Goal: Task Accomplishment & Management: Use online tool/utility

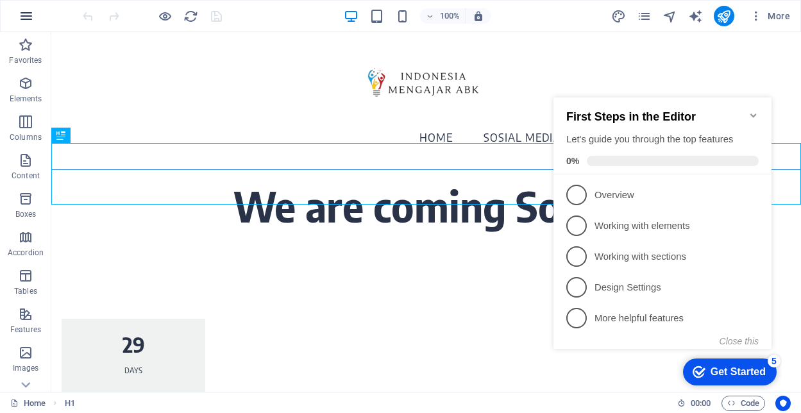
click at [26, 13] on icon "button" at bounding box center [26, 15] width 15 height 15
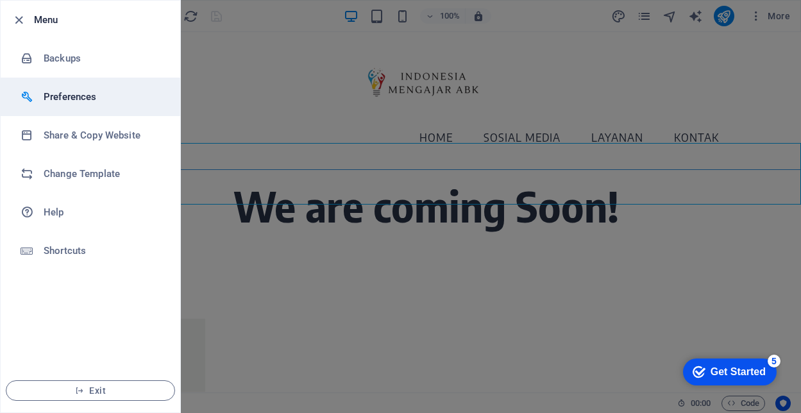
click at [85, 103] on h6 "Preferences" at bounding box center [103, 96] width 119 height 15
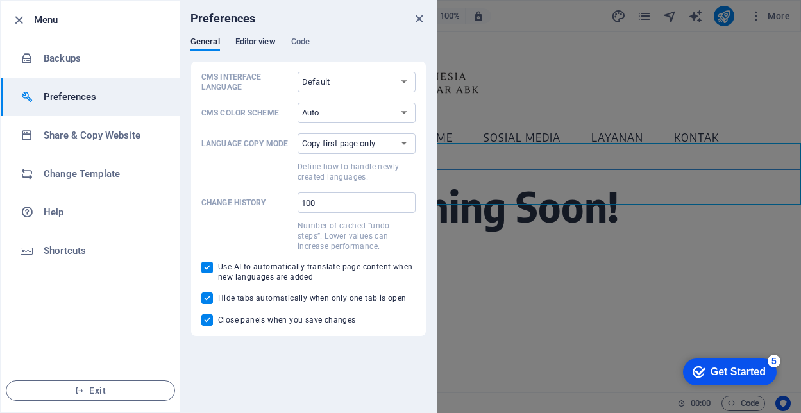
click at [249, 42] on span "Editor view" at bounding box center [255, 43] width 40 height 18
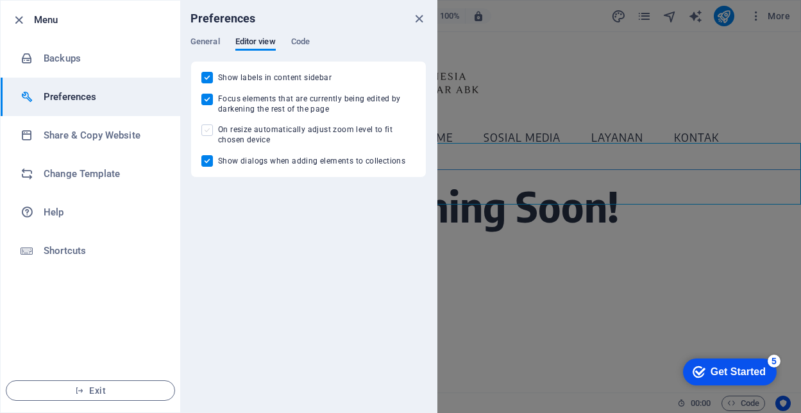
click at [208, 128] on span at bounding box center [207, 130] width 12 height 12
click at [208, 128] on input "On resize automatically adjust zoom level to fit chosen device" at bounding box center [209, 130] width 17 height 12
checkbox input "true"
click at [303, 42] on span "Code" at bounding box center [300, 43] width 19 height 18
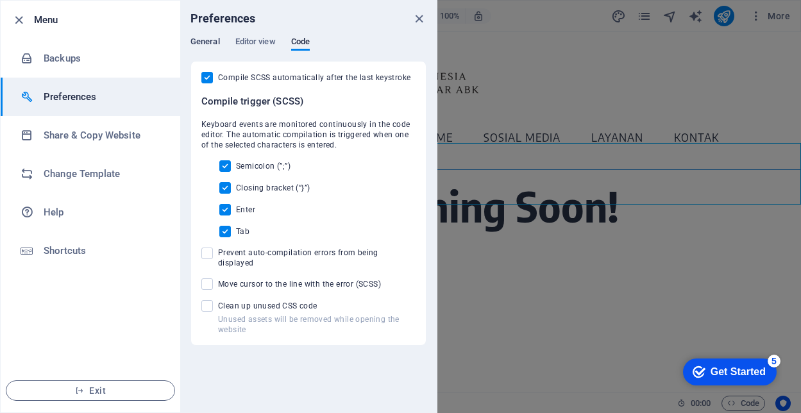
click at [210, 44] on span "General" at bounding box center [205, 43] width 30 height 18
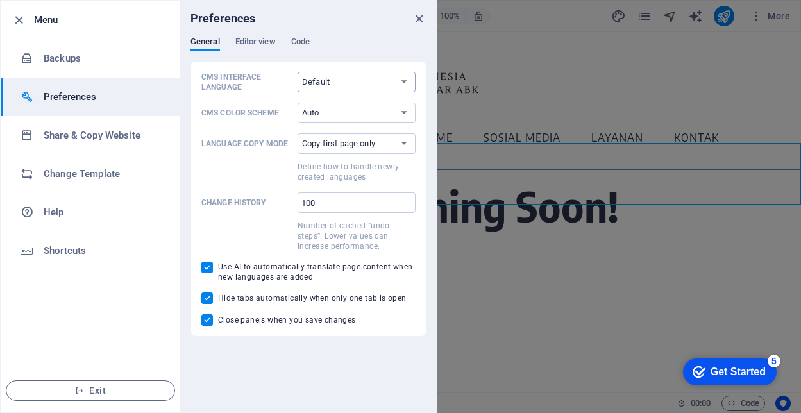
select select "en"
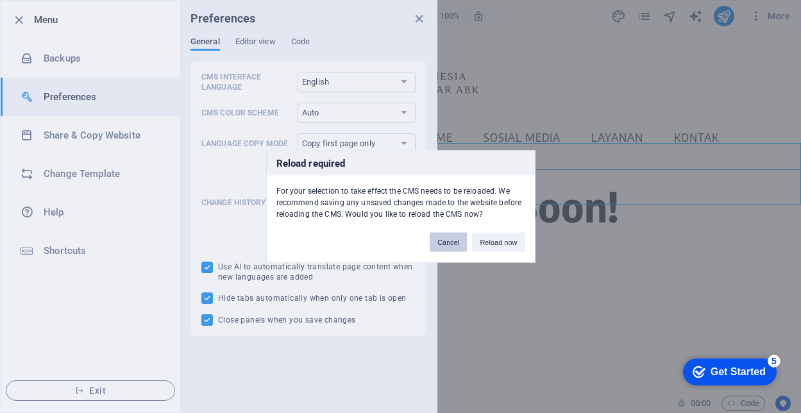
click at [453, 241] on button "Cancel" at bounding box center [448, 242] width 37 height 19
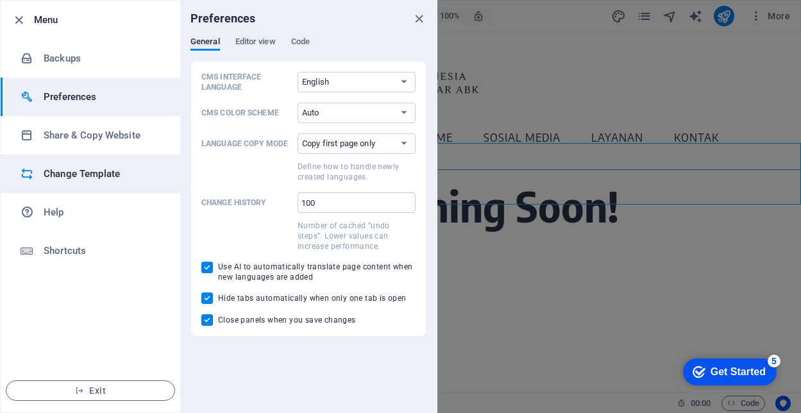
click at [99, 180] on h6 "Change Template" at bounding box center [103, 173] width 119 height 15
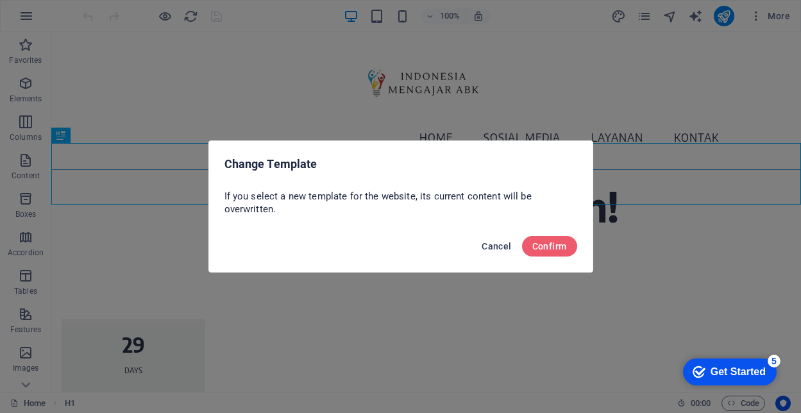
click at [491, 248] on span "Cancel" at bounding box center [497, 246] width 30 height 10
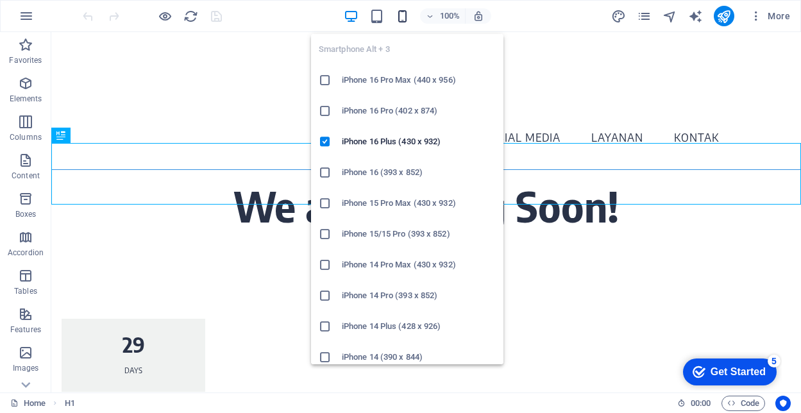
click at [402, 17] on icon "button" at bounding box center [402, 16] width 15 height 15
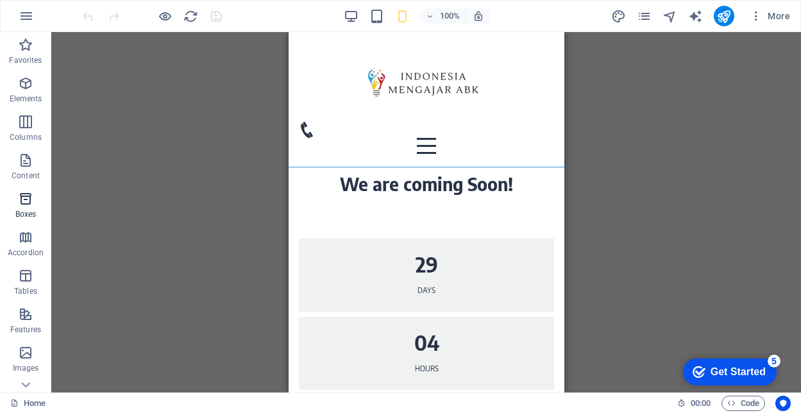
click at [27, 194] on icon "button" at bounding box center [25, 198] width 15 height 15
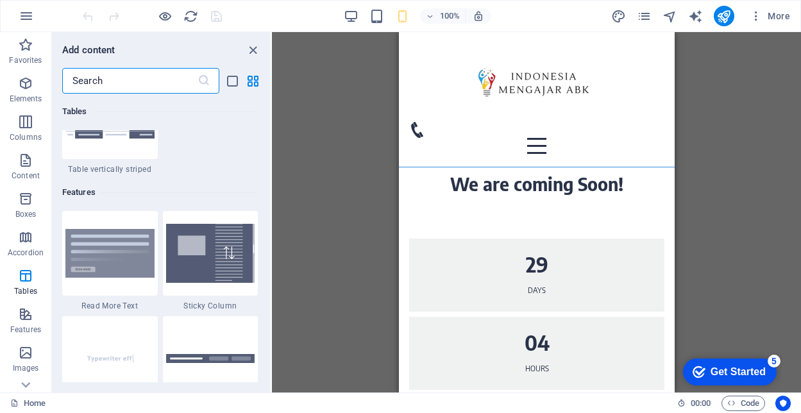
scroll to position [4952, 0]
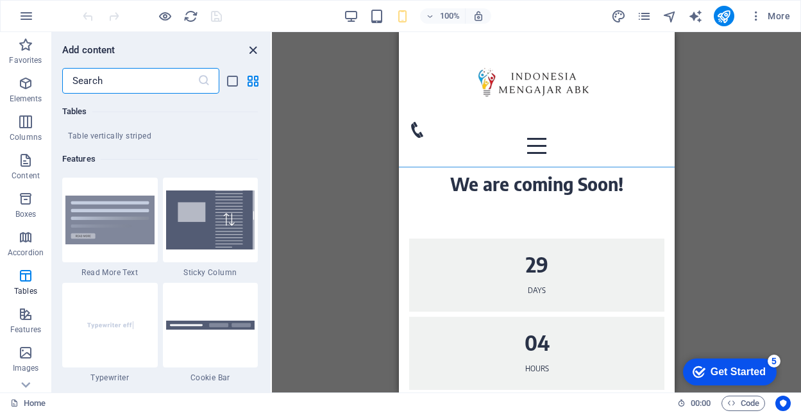
click at [257, 49] on icon "close panel" at bounding box center [253, 50] width 15 height 15
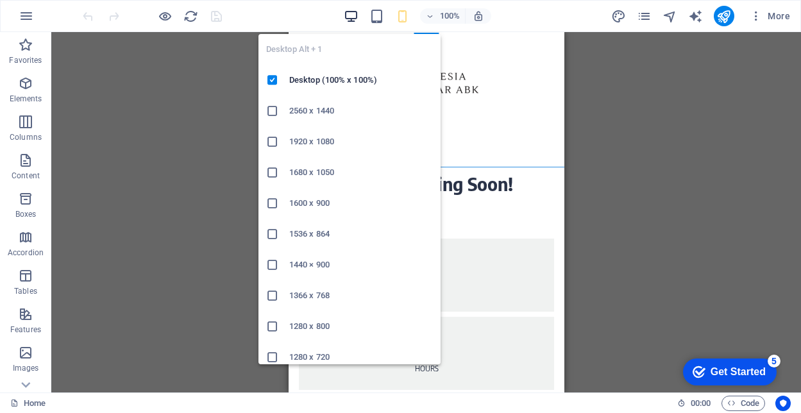
click at [348, 12] on icon "button" at bounding box center [351, 16] width 15 height 15
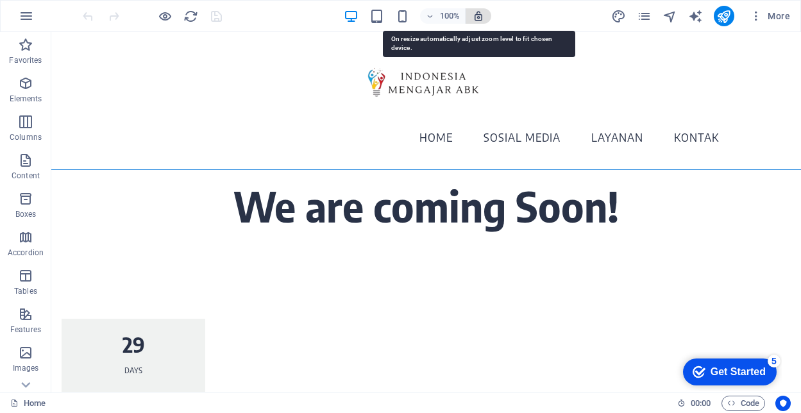
click at [480, 16] on icon "button" at bounding box center [479, 16] width 12 height 12
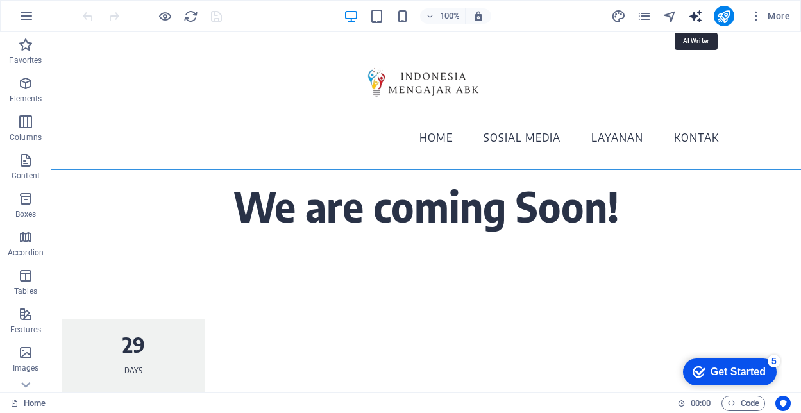
click at [695, 13] on icon "text_generator" at bounding box center [695, 16] width 15 height 15
select select "English"
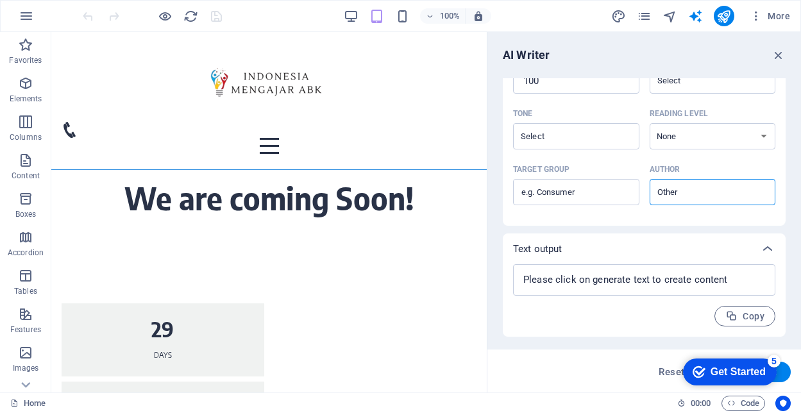
scroll to position [328, 0]
click at [779, 58] on icon "button" at bounding box center [779, 55] width 14 height 14
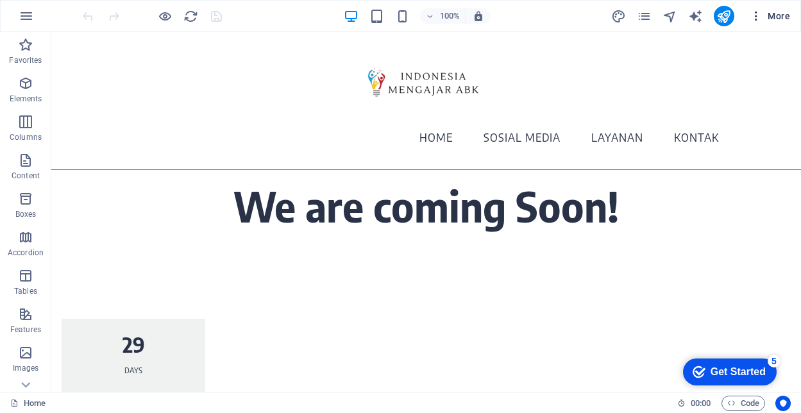
click at [756, 13] on icon "button" at bounding box center [756, 16] width 13 height 13
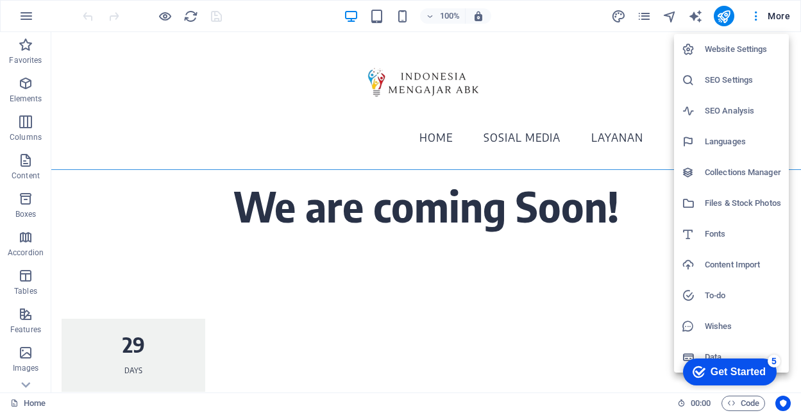
click at [716, 170] on h6 "Collections Manager" at bounding box center [743, 172] width 76 height 15
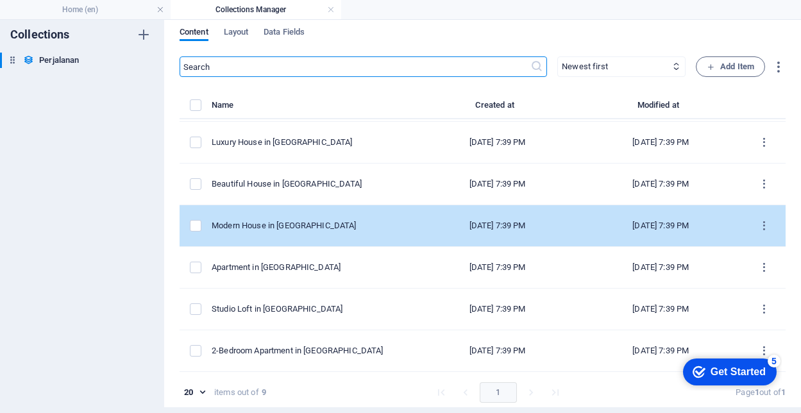
scroll to position [0, 0]
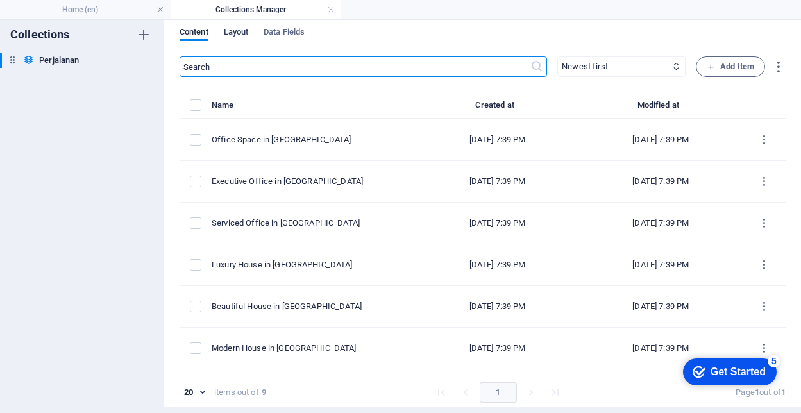
click at [243, 34] on span "Layout" at bounding box center [236, 33] width 25 height 18
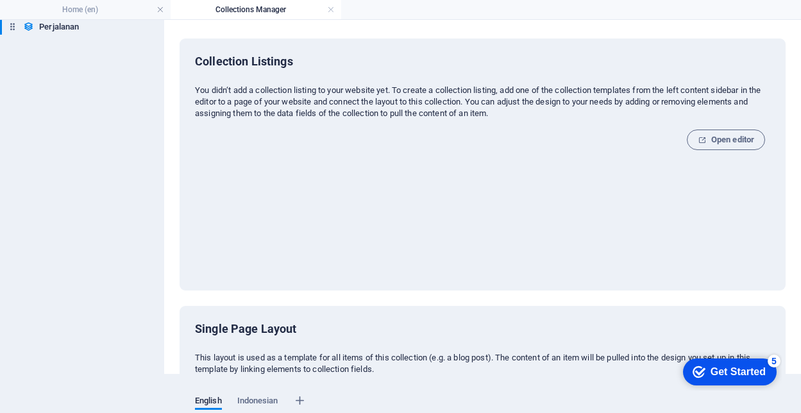
scroll to position [15, 0]
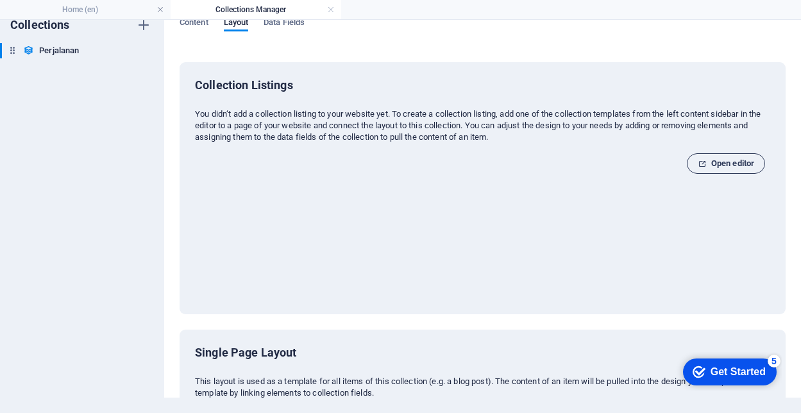
click at [711, 169] on span "Open editor" at bounding box center [726, 163] width 56 height 15
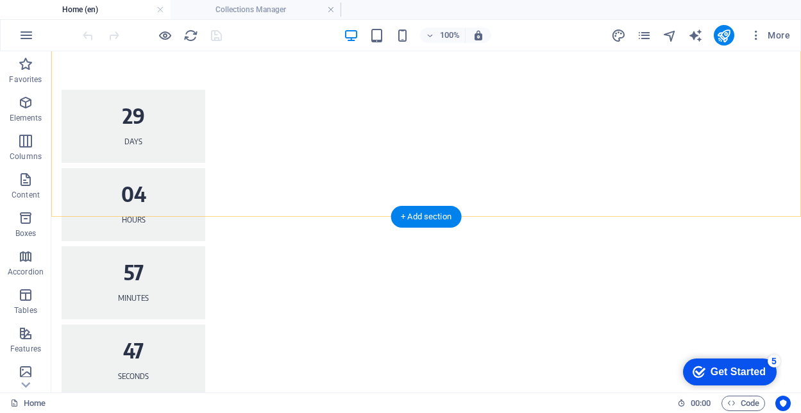
scroll to position [249, 0]
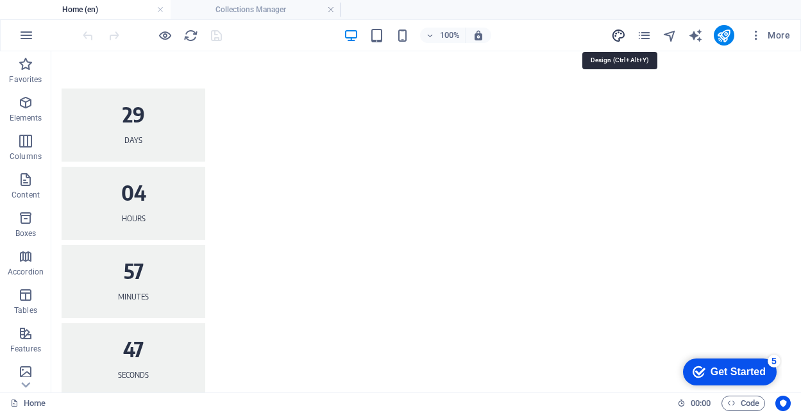
click at [617, 36] on icon "design" at bounding box center [618, 35] width 15 height 15
